Goal: Task Accomplishment & Management: Manage account settings

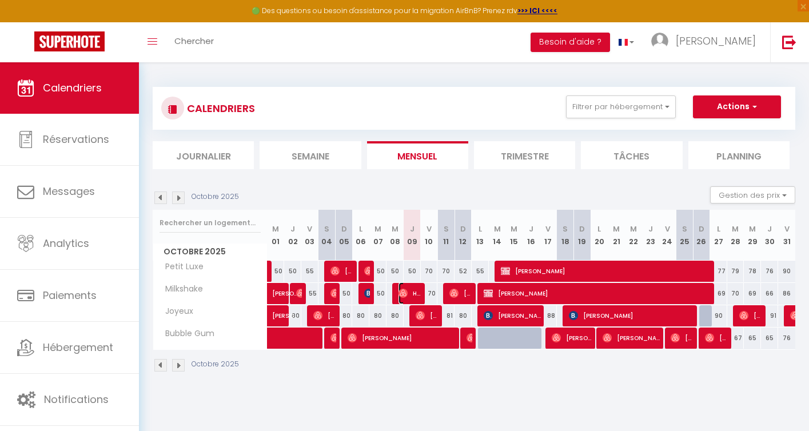
click at [413, 290] on span "Hd Hd" at bounding box center [410, 293] width 23 height 22
select select "OK"
select select "0"
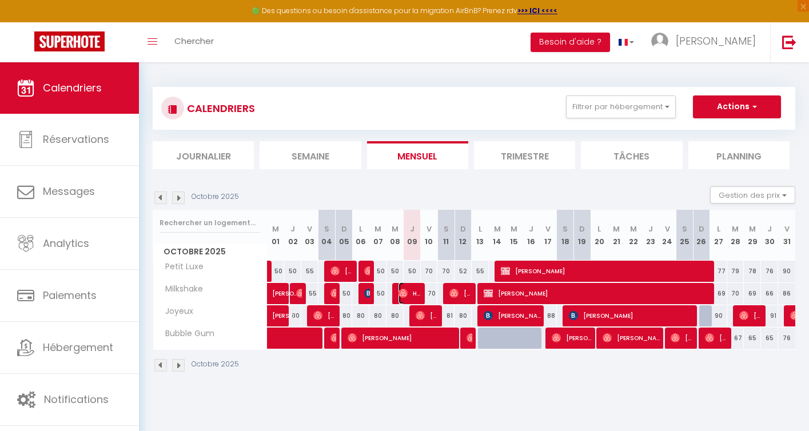
select select "1"
select select
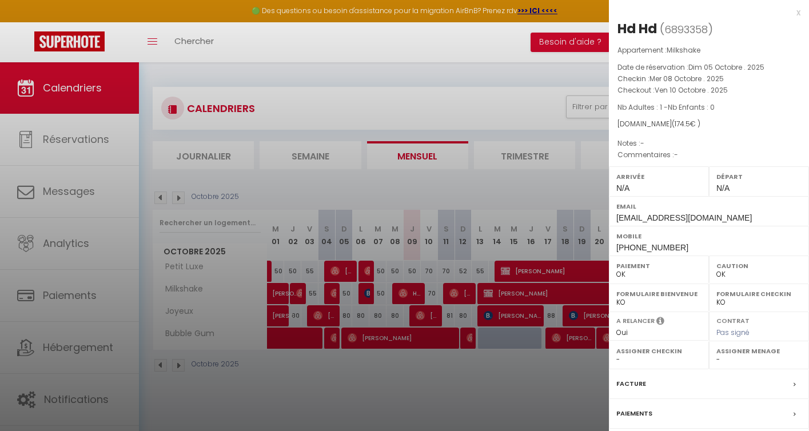
click at [418, 378] on div at bounding box center [404, 215] width 809 height 431
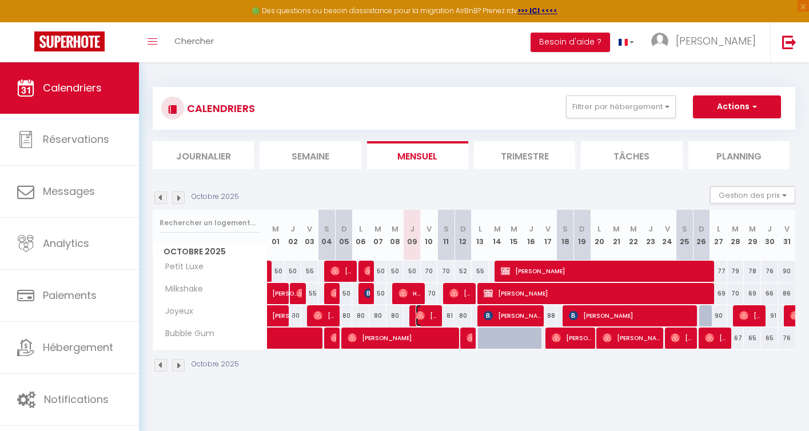
click at [425, 316] on span "[PERSON_NAME]" at bounding box center [427, 316] width 23 height 22
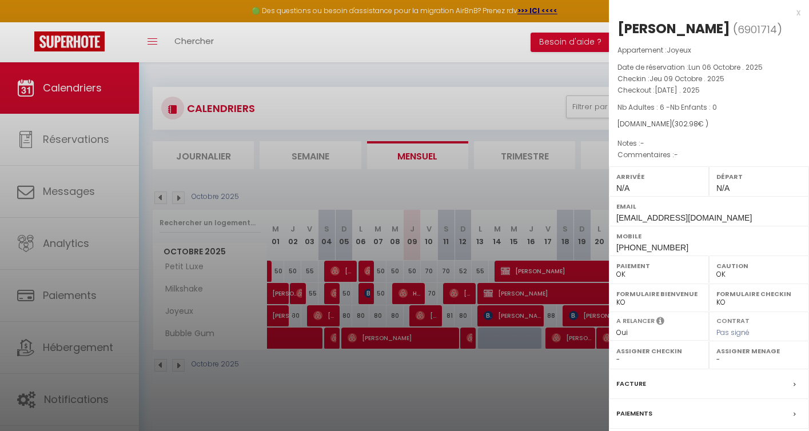
click at [456, 380] on div at bounding box center [404, 215] width 809 height 431
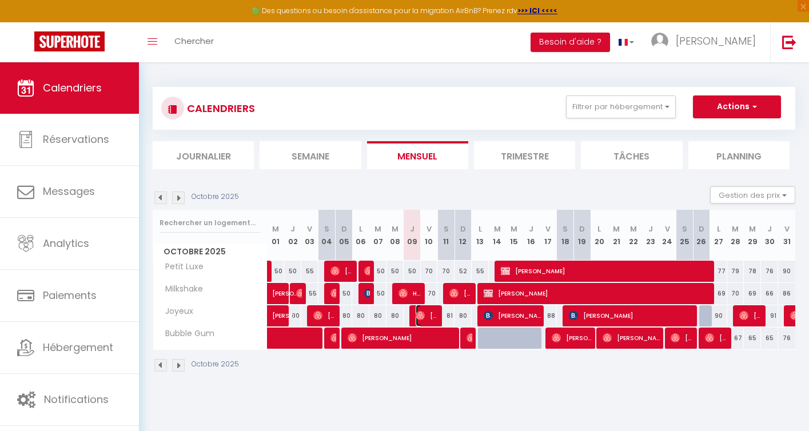
click at [429, 311] on span "[PERSON_NAME]" at bounding box center [427, 316] width 23 height 22
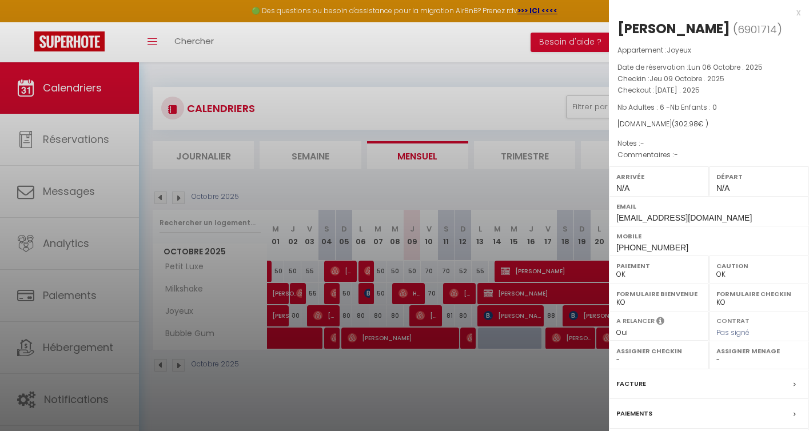
click at [454, 378] on div at bounding box center [404, 215] width 809 height 431
